Goal: Transaction & Acquisition: Purchase product/service

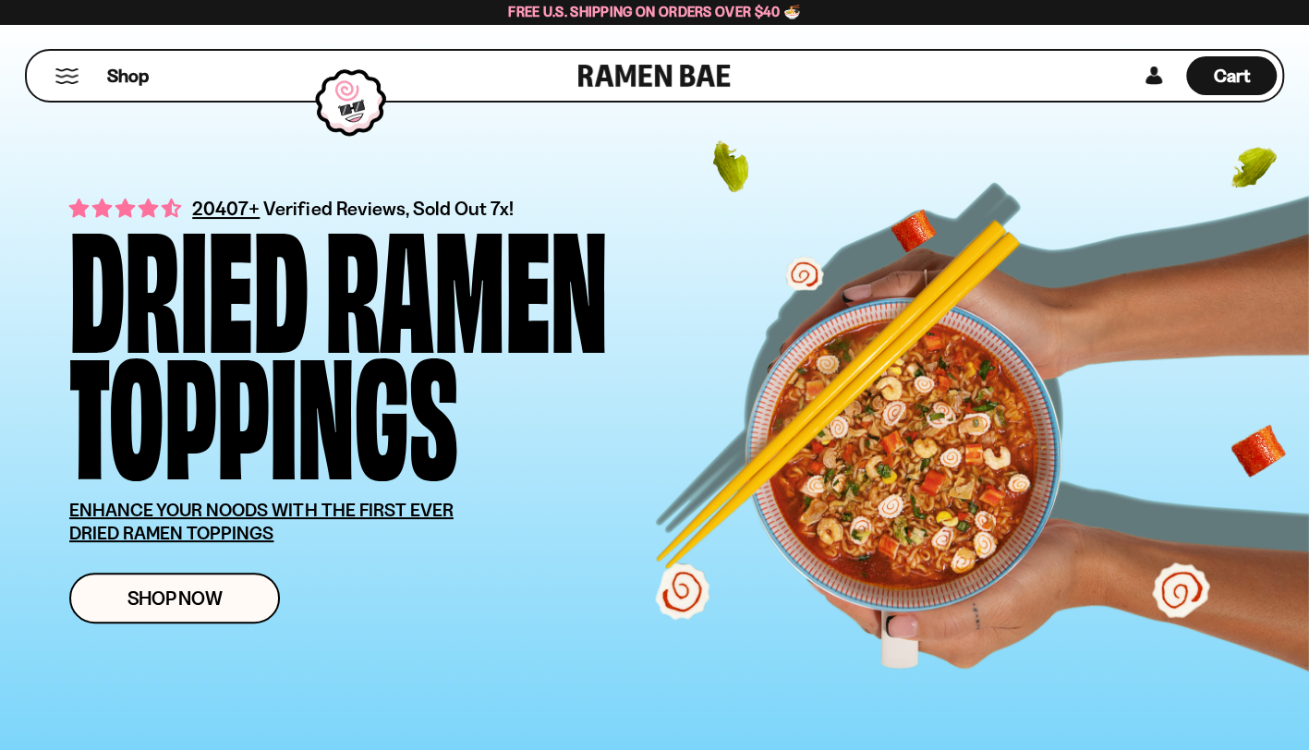
click at [206, 624] on div "20407+ Verified Reviews, Sold Out 7x! Dried Ramen Toppings ENHANCE YOUR NOODS W…" at bounding box center [681, 408] width 1225 height 488
click at [217, 589] on span "Shop Now" at bounding box center [174, 597] width 95 height 19
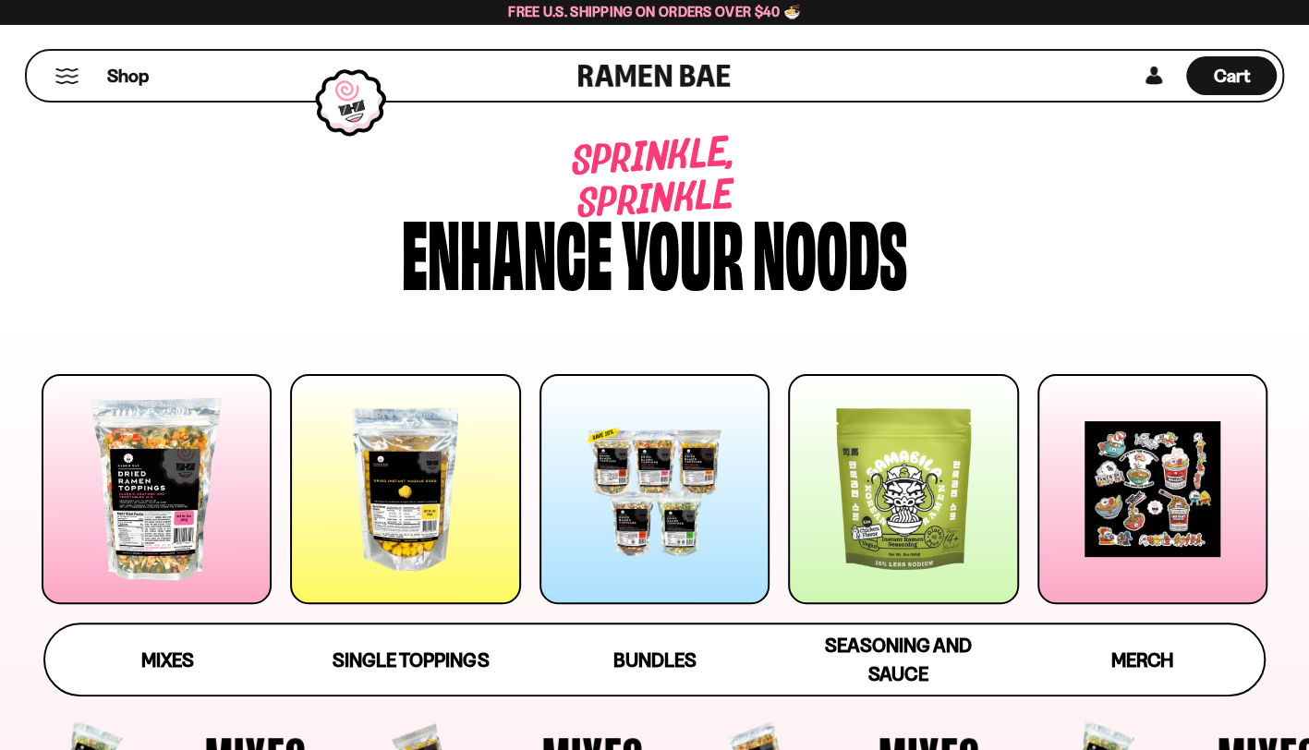
click at [295, 482] on div at bounding box center [405, 489] width 230 height 230
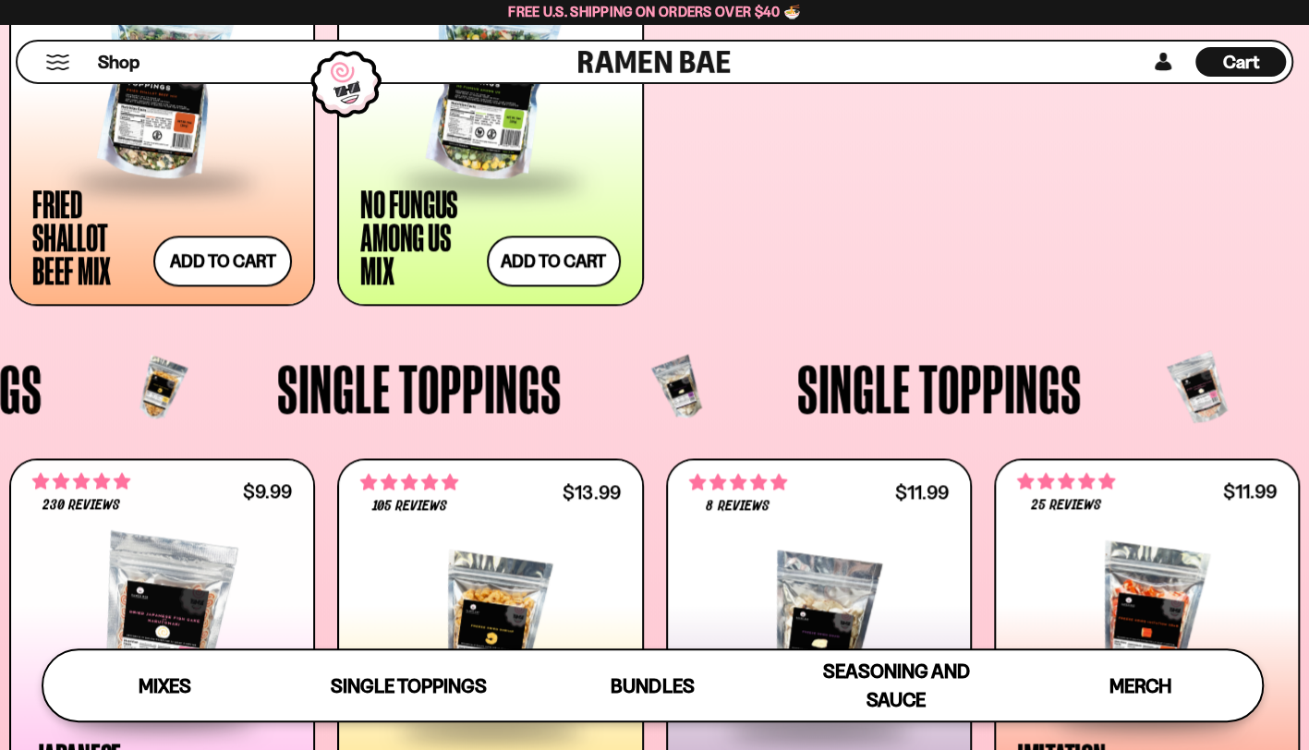
scroll to position [891, 0]
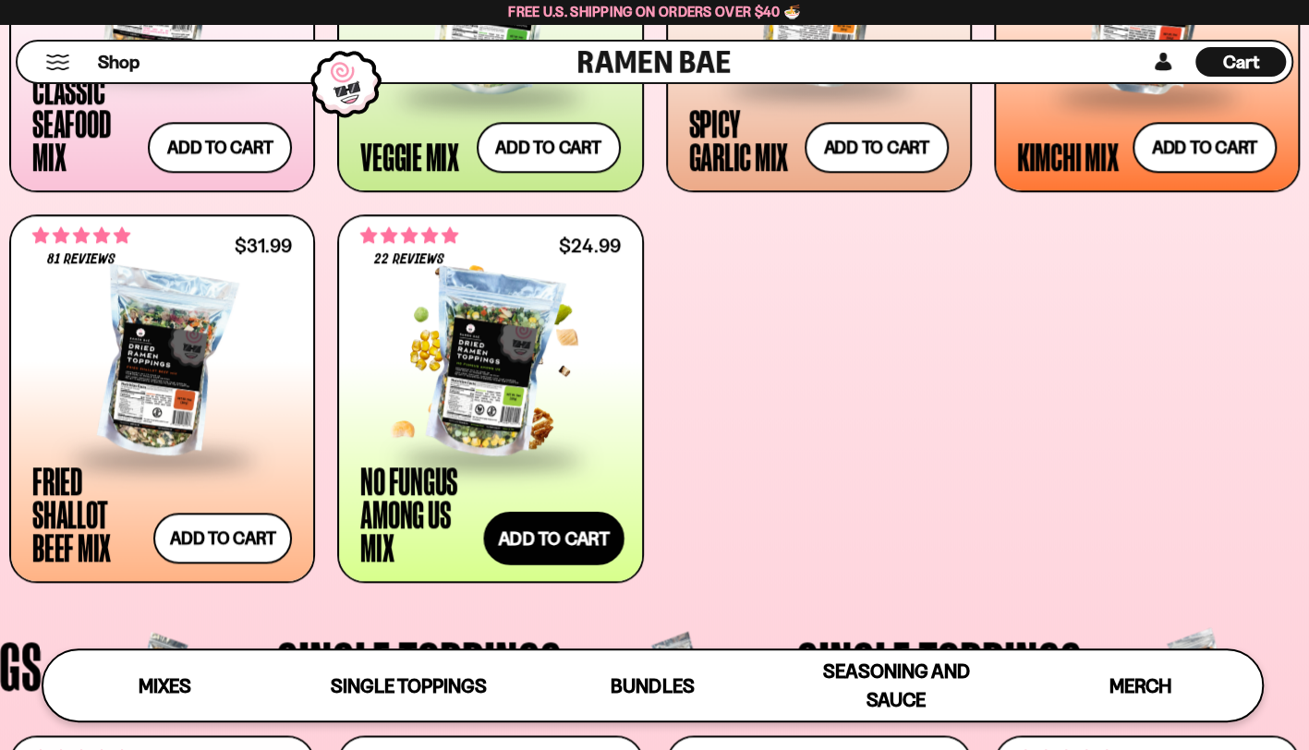
click at [540, 533] on button "Add to cart Add ― Regular price $24.99 Regular price Sale price $24.99 Unit pri…" at bounding box center [553, 538] width 140 height 54
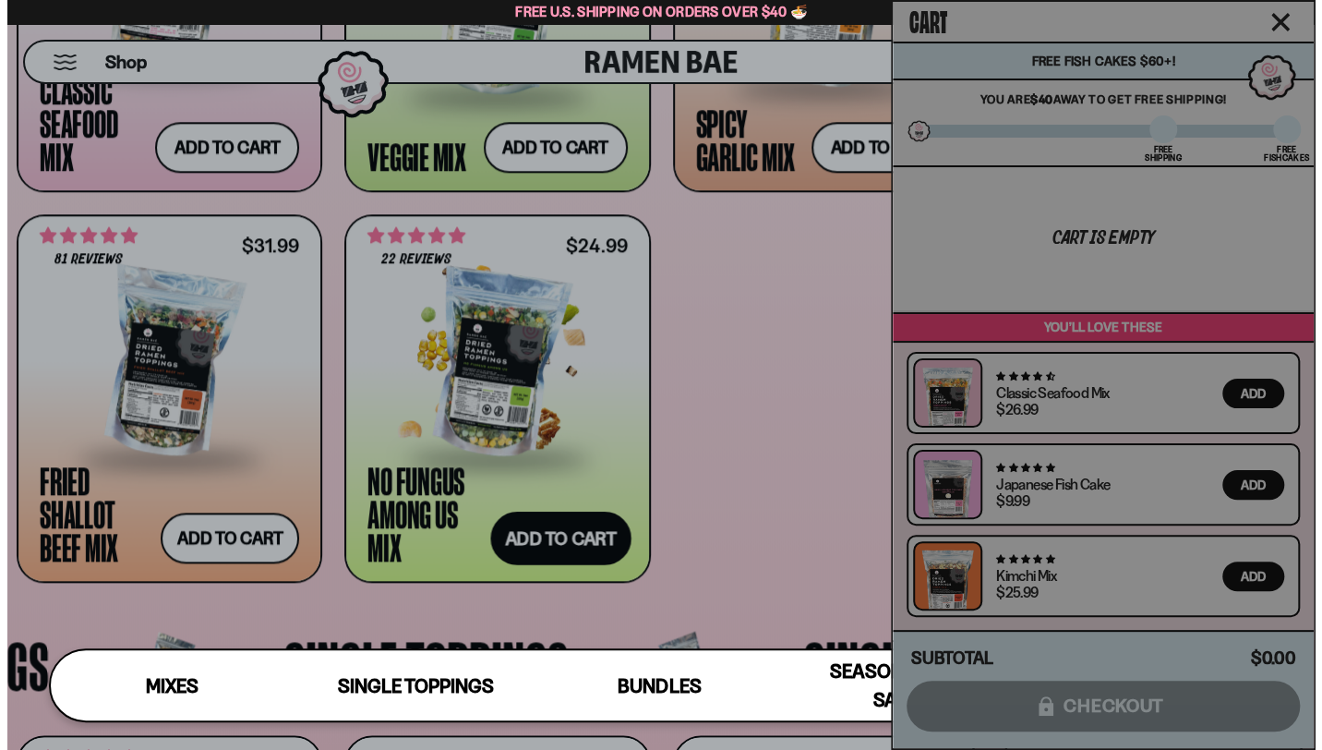
scroll to position [986, 0]
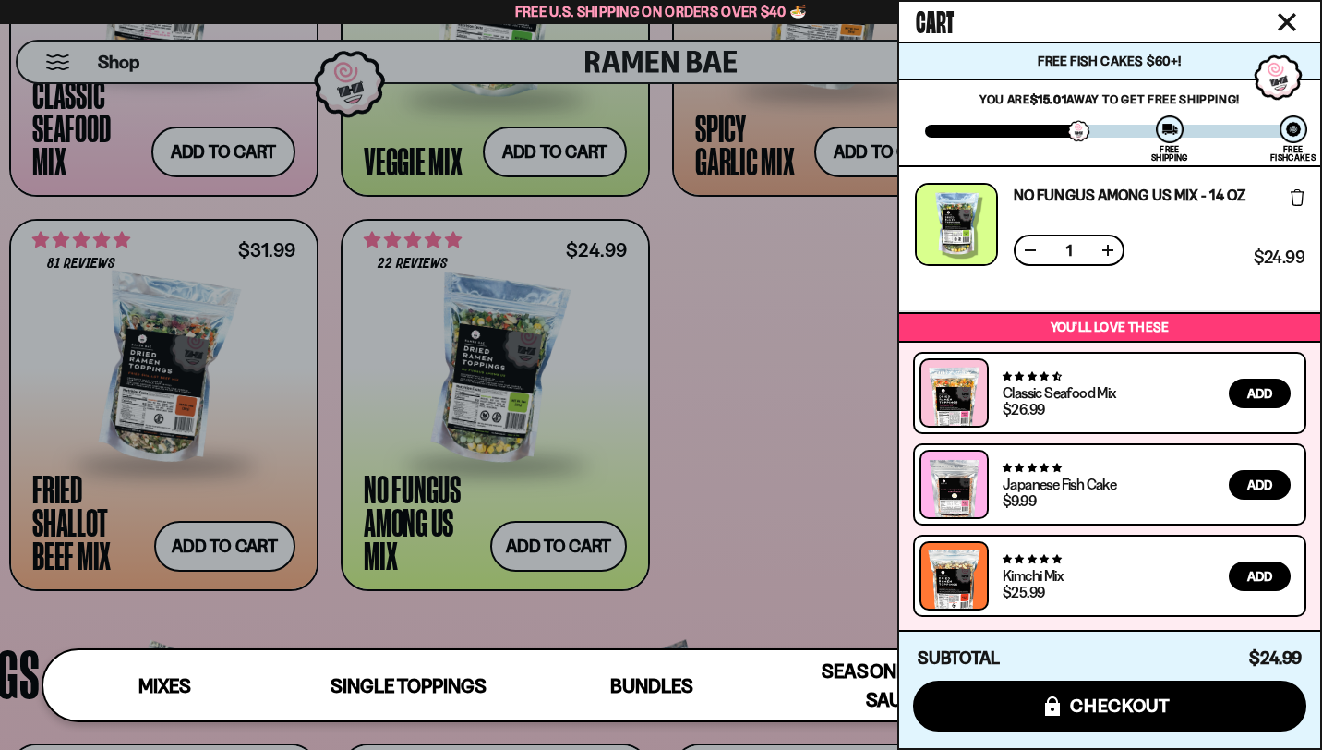
click at [814, 384] on div at bounding box center [661, 375] width 1322 height 750
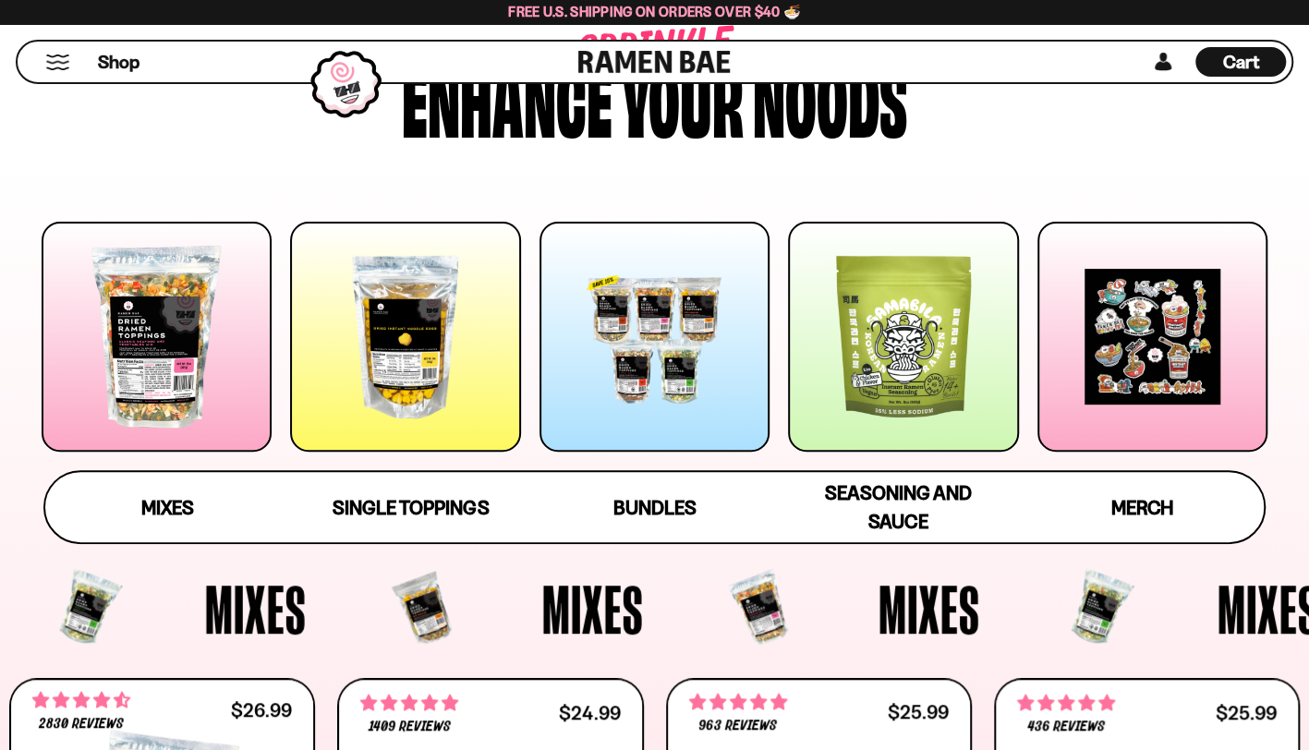
scroll to position [0, 0]
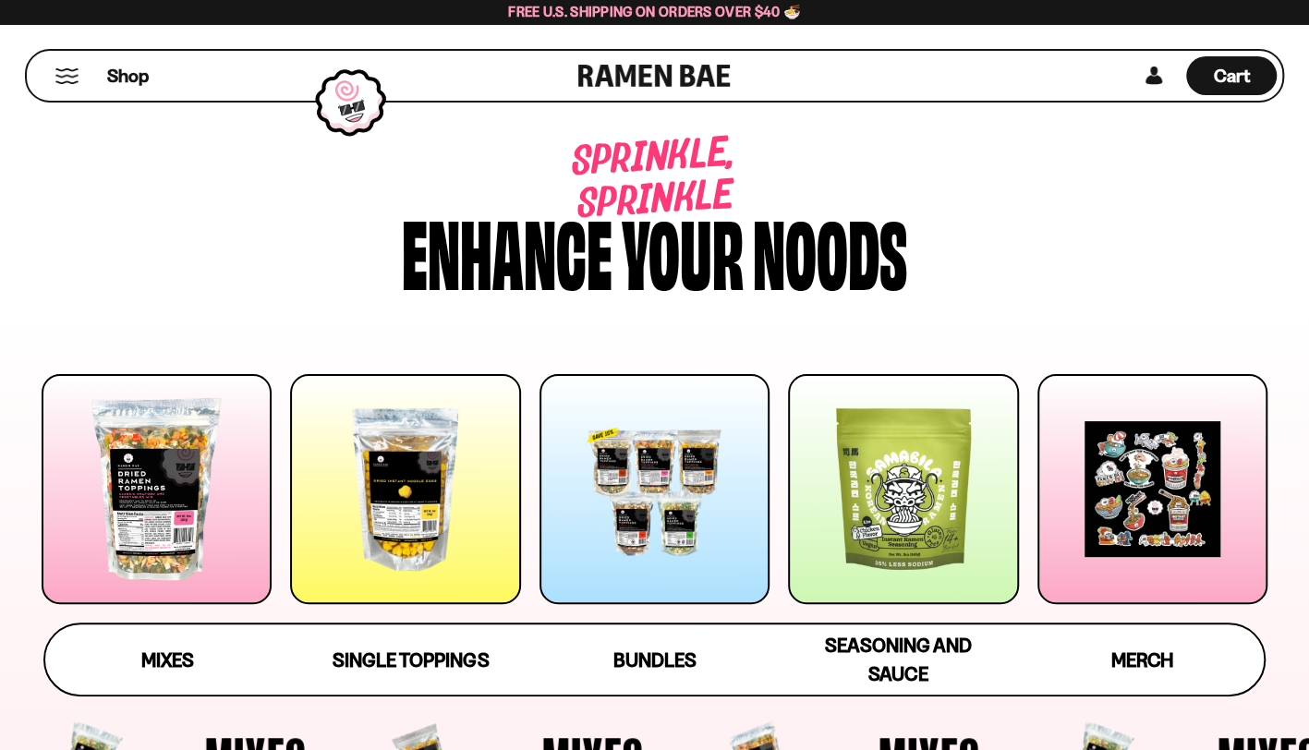
click at [414, 488] on div at bounding box center [405, 489] width 230 height 230
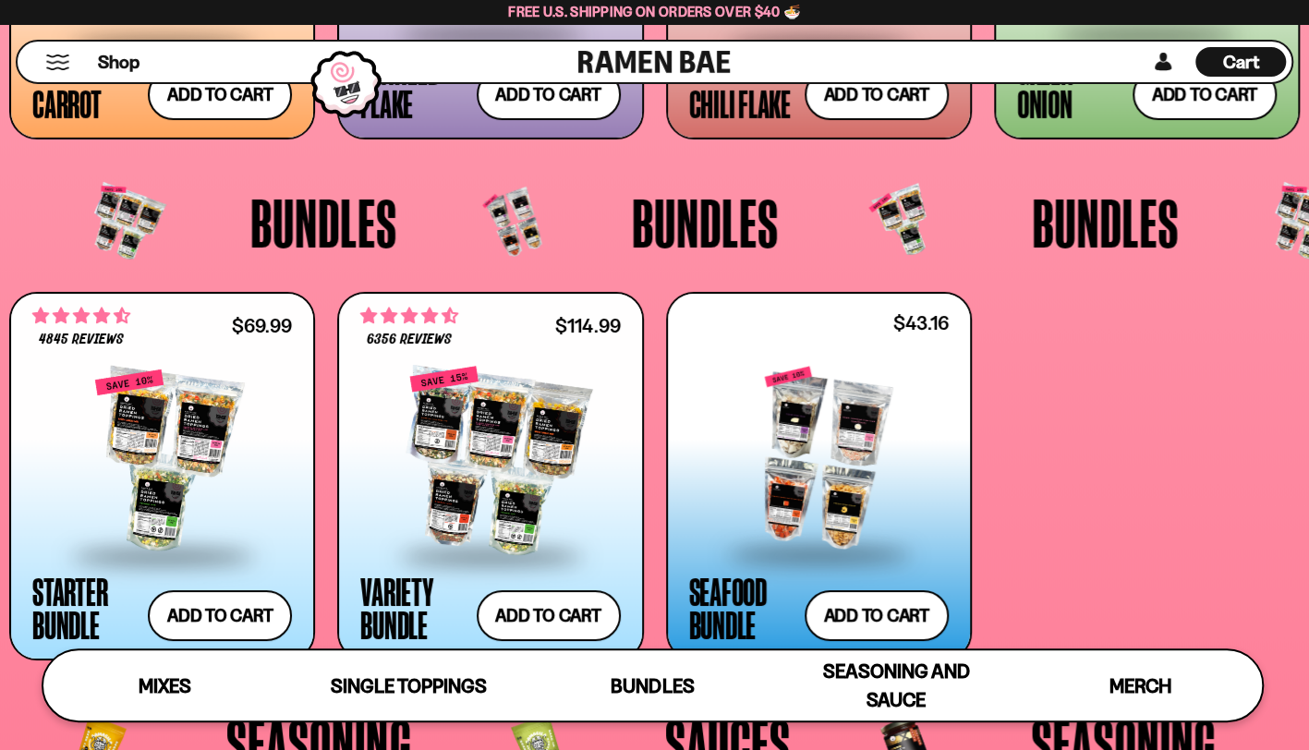
scroll to position [3569, 0]
